Goal: Navigation & Orientation: Understand site structure

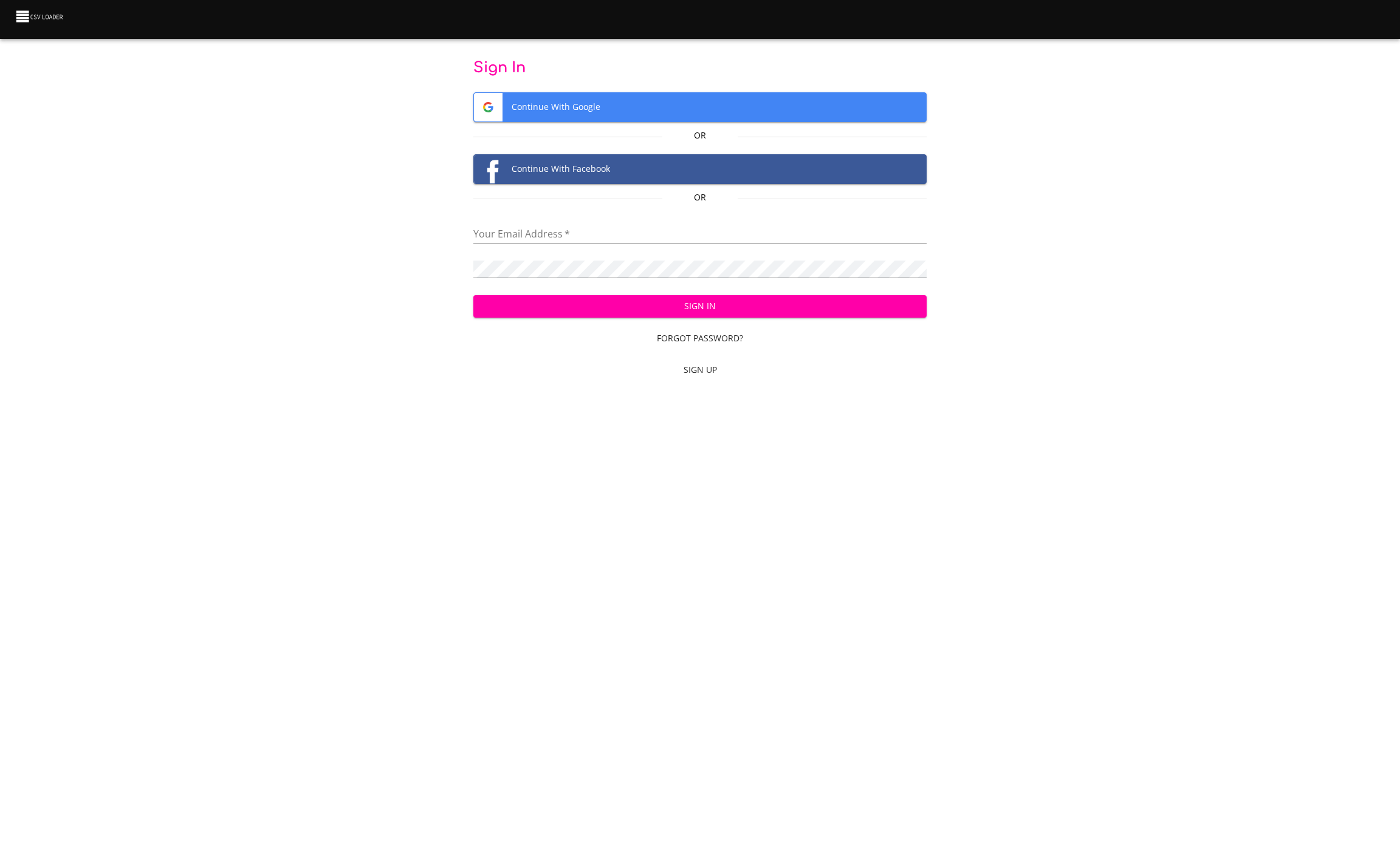
click at [597, 99] on span "Continue With Google" at bounding box center [700, 107] width 453 height 29
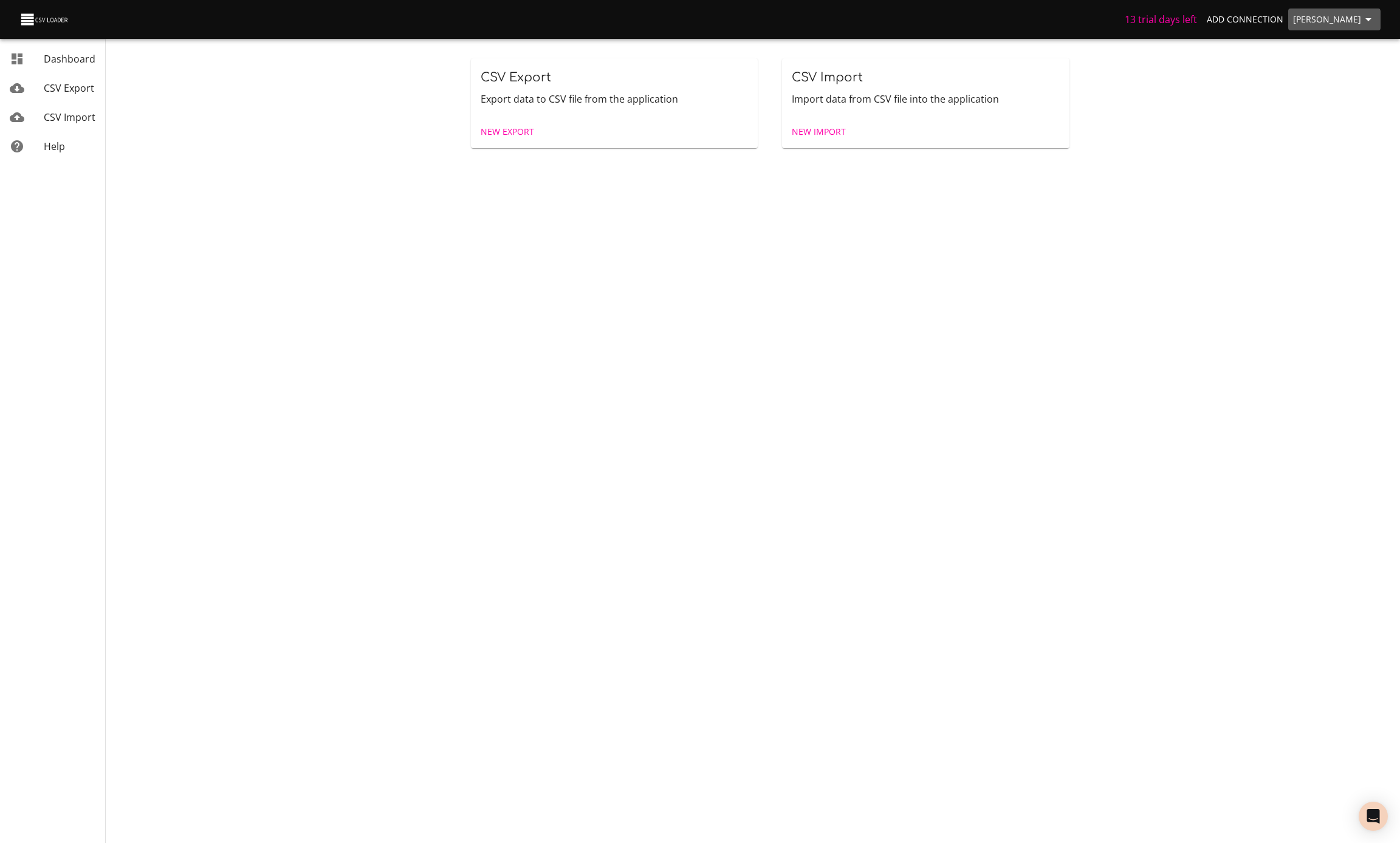
click at [1335, 24] on span "[PERSON_NAME]" at bounding box center [1334, 20] width 82 height 15
click at [1350, 113] on link "Usage" at bounding box center [1343, 112] width 77 height 22
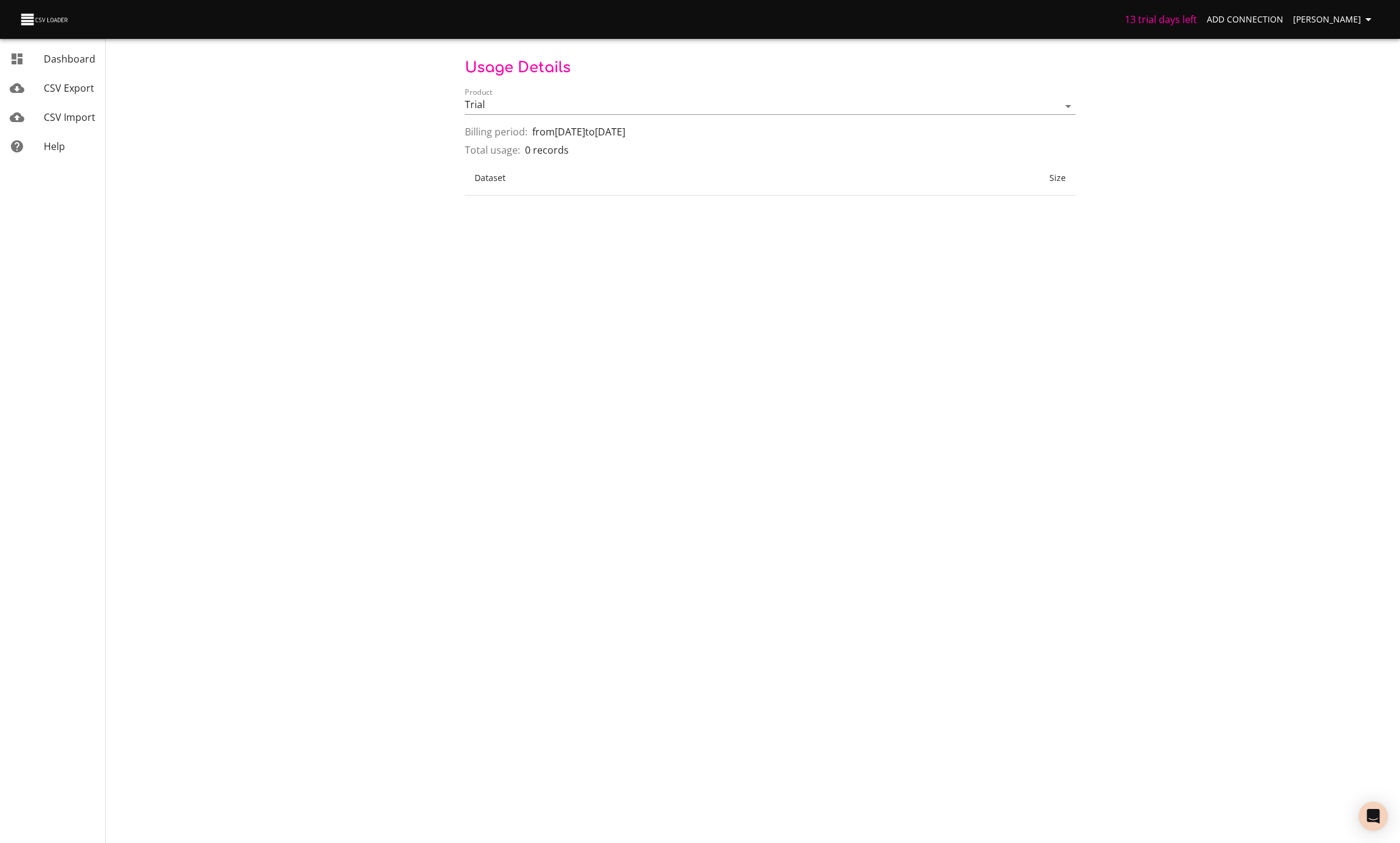
click at [1331, 33] on div "13 trial days left Add Connection [PERSON_NAME]" at bounding box center [700, 20] width 1400 height 39
click at [1339, 17] on span "[PERSON_NAME]" at bounding box center [1334, 20] width 82 height 15
click at [1327, 130] on link "Settings" at bounding box center [1343, 133] width 77 height 22
click at [1327, 20] on span "[PERSON_NAME]" at bounding box center [1334, 20] width 82 height 15
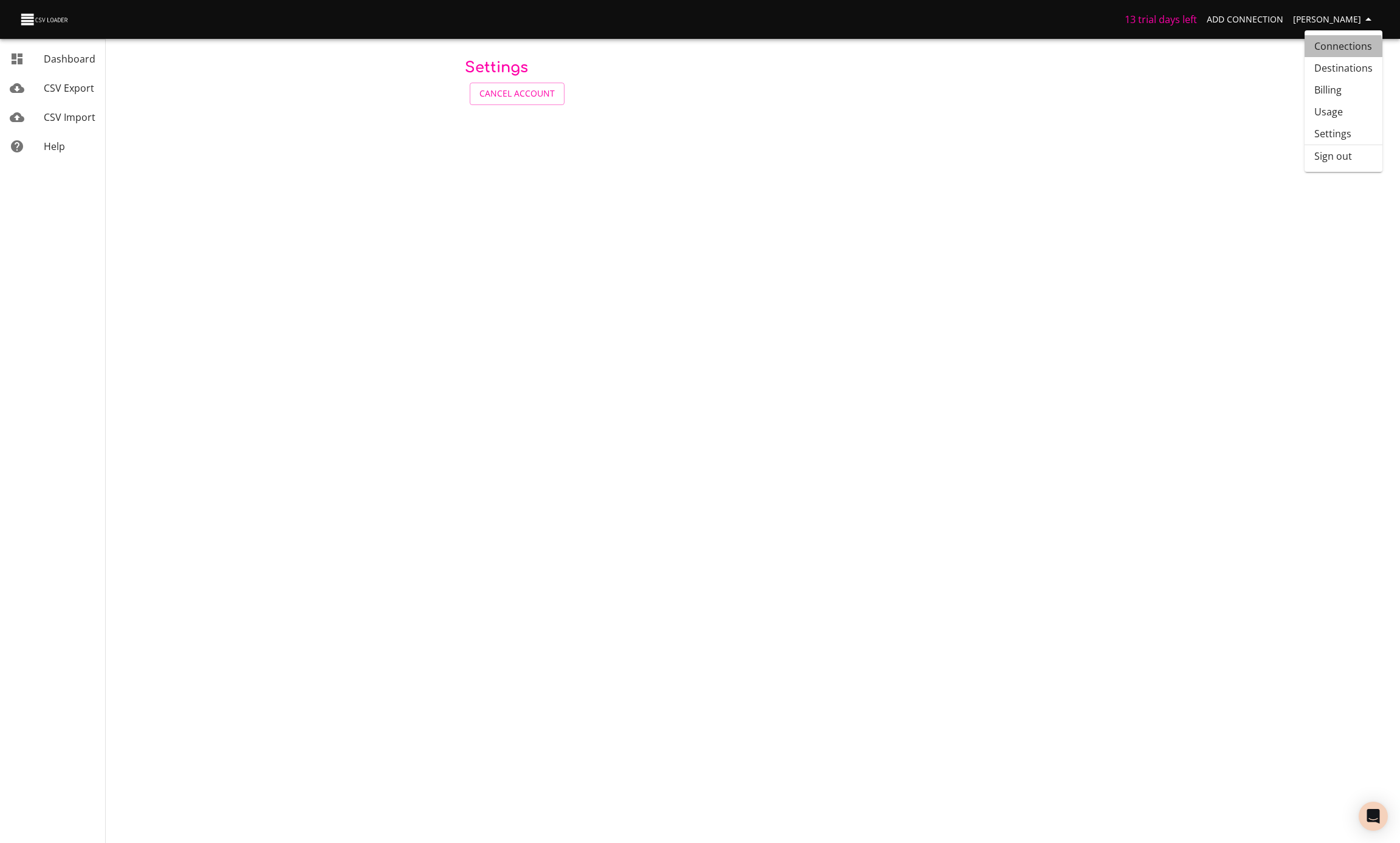
click at [1329, 49] on link "Connections" at bounding box center [1343, 45] width 77 height 22
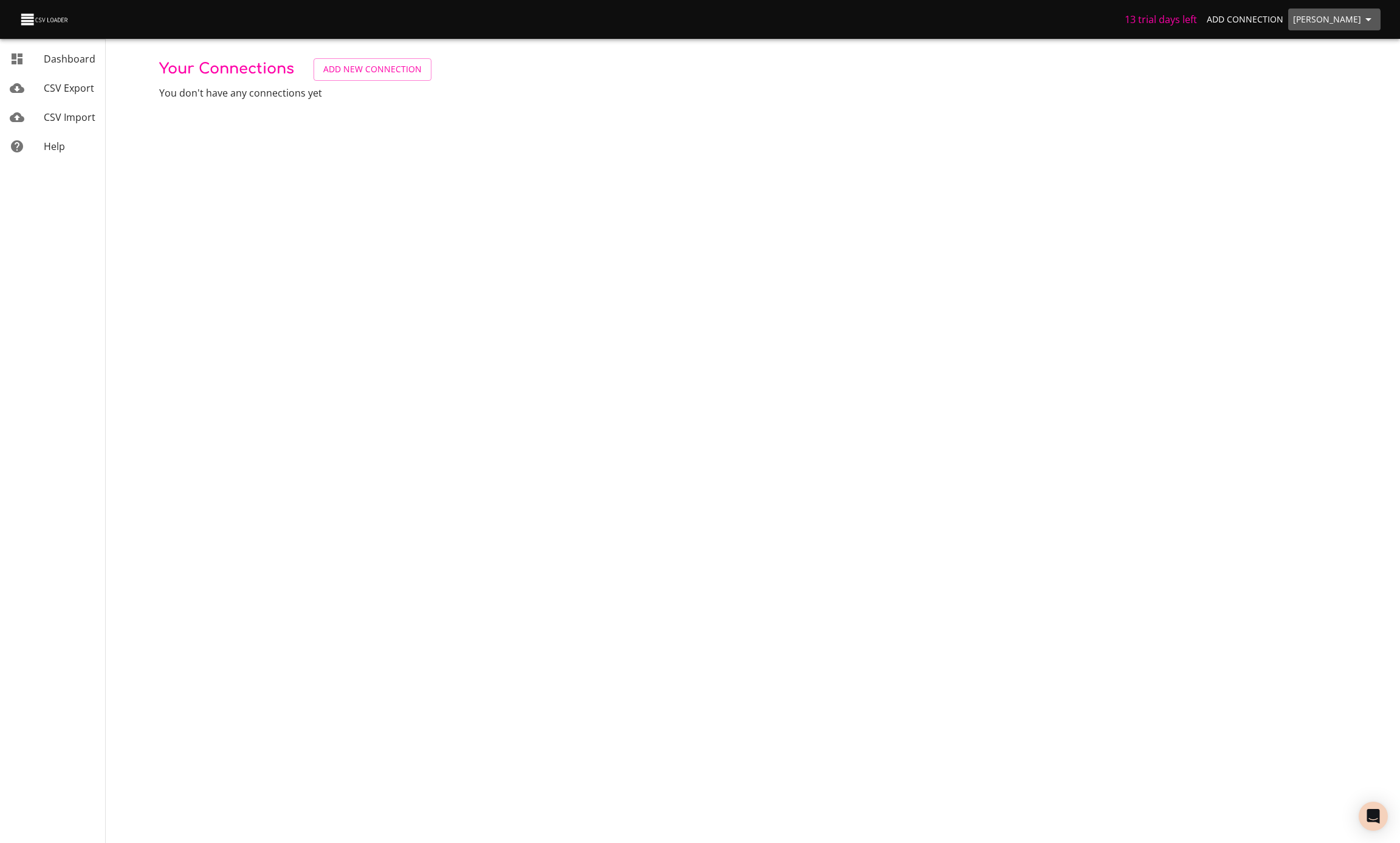
click at [1328, 29] on button "[PERSON_NAME]" at bounding box center [1334, 20] width 92 height 22
click at [1336, 64] on link "Destinations" at bounding box center [1343, 68] width 77 height 22
